Goal: Navigation & Orientation: Understand site structure

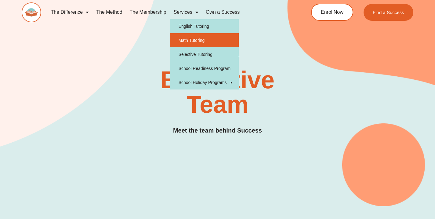
click at [170, 47] on link "Math Tutoring" at bounding box center [204, 40] width 69 height 14
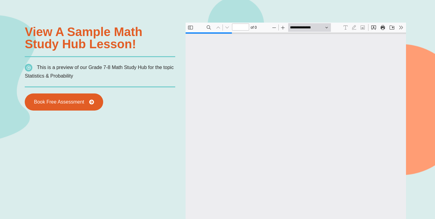
type input "*"
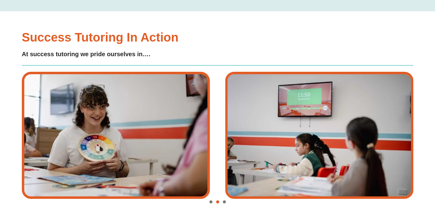
scroll to position [1067, 0]
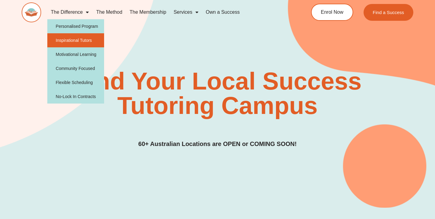
click at [88, 38] on link "Inspirational Tutors" at bounding box center [75, 40] width 57 height 14
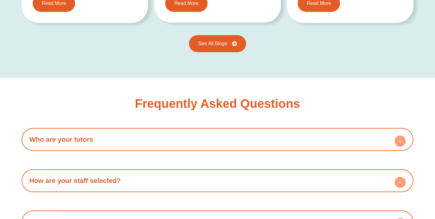
scroll to position [957, 0]
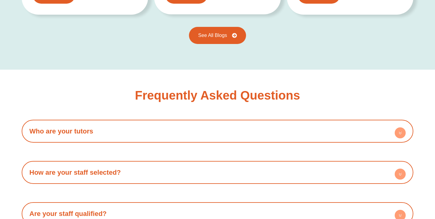
click at [400, 127] on circle at bounding box center [399, 132] width 11 height 11
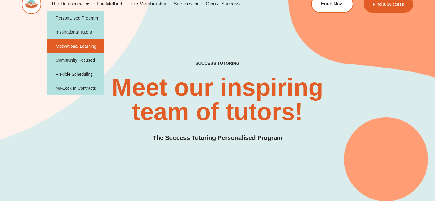
scroll to position [6, 0]
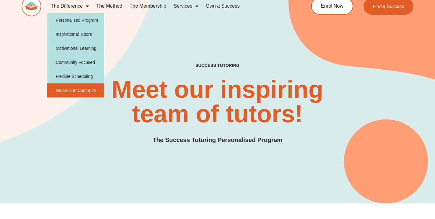
click at [81, 86] on link "No-Lock In Contracts" at bounding box center [75, 90] width 57 height 14
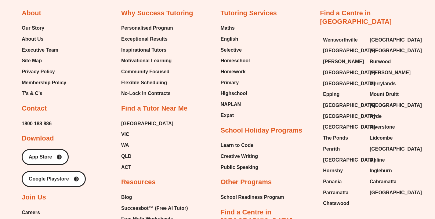
scroll to position [912, 0]
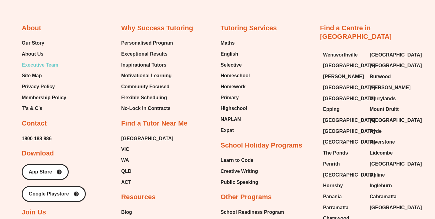
click at [39, 63] on span "Executive Team" at bounding box center [40, 64] width 37 height 9
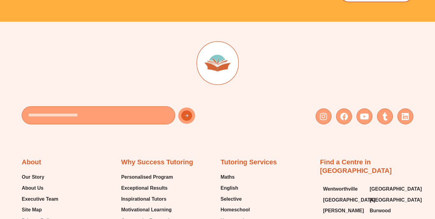
scroll to position [1387, 0]
